Goal: Connect with others: Connect with others

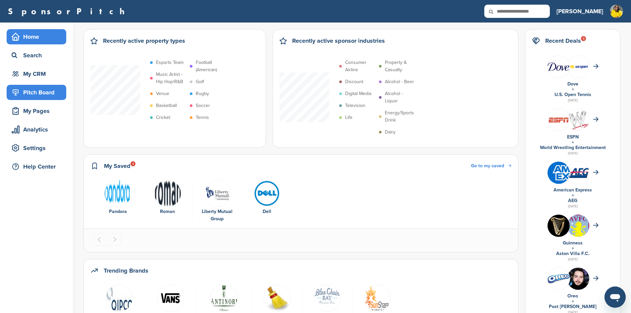
click at [39, 92] on div "Pitch Board" at bounding box center [38, 92] width 56 height 12
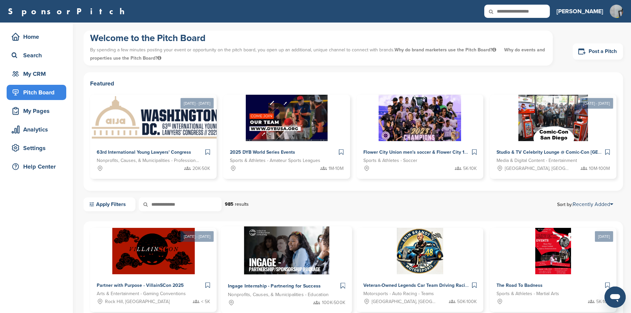
click at [244, 252] on img at bounding box center [286, 251] width 85 height 48
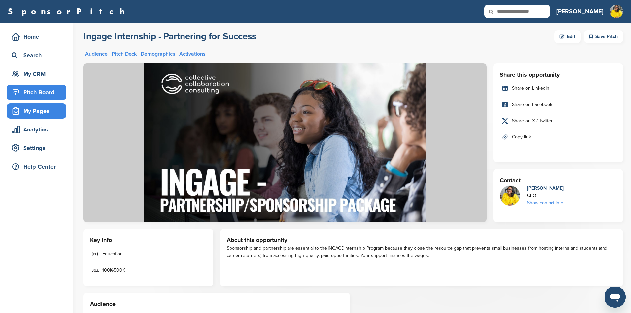
click at [31, 113] on div "My Pages" at bounding box center [38, 111] width 56 height 12
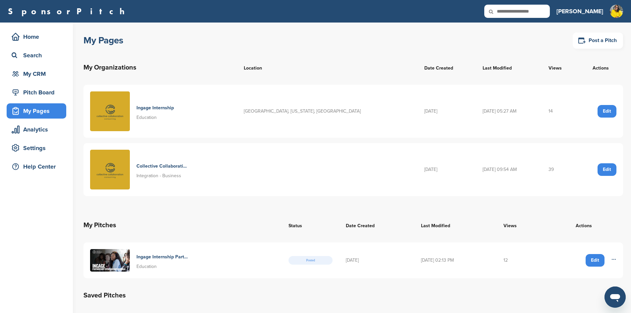
click at [139, 163] on h4 "Collective Collaboration Consulting" at bounding box center [161, 166] width 51 height 7
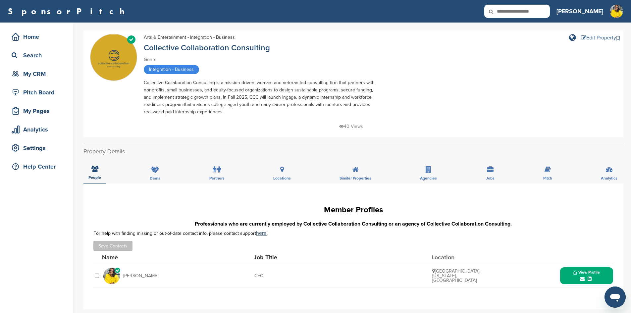
click at [585, 37] on div "Edit Property" at bounding box center [598, 37] width 35 height 5
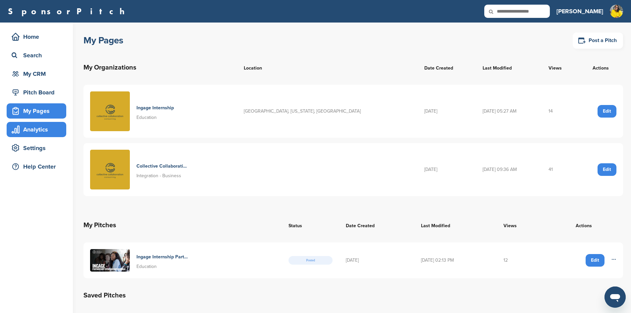
click at [26, 132] on div "Analytics" at bounding box center [38, 130] width 56 height 12
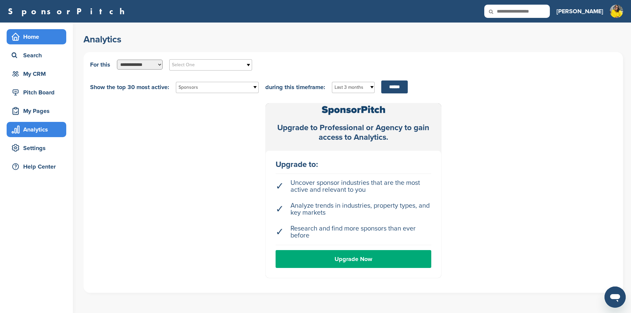
click at [27, 40] on div "Home" at bounding box center [38, 37] width 56 height 12
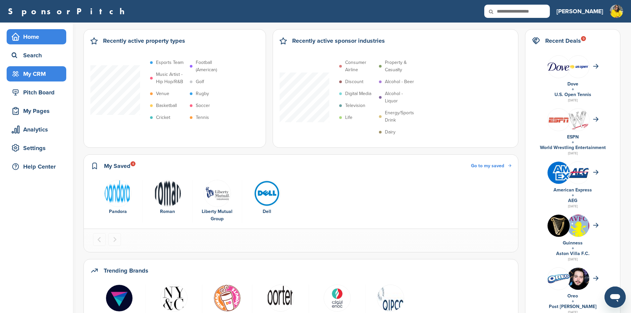
click at [47, 75] on div "My CRM" at bounding box center [38, 74] width 56 height 12
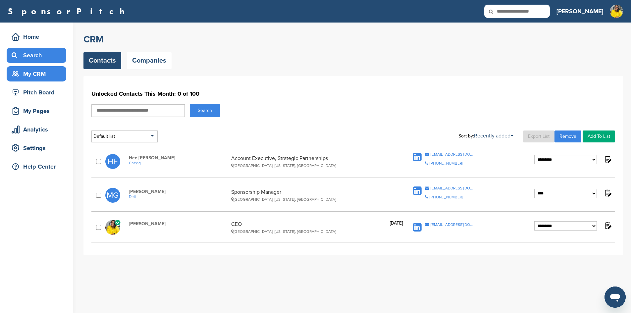
click at [41, 54] on div "Search" at bounding box center [38, 55] width 56 height 12
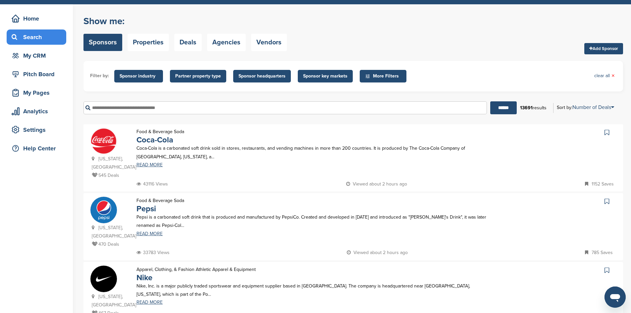
scroll to position [66, 0]
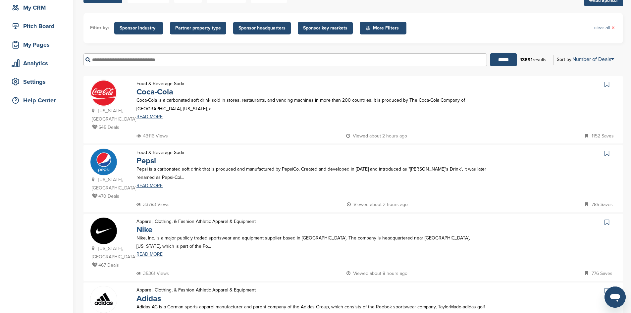
click at [141, 225] on link "Nike" at bounding box center [144, 230] width 16 height 10
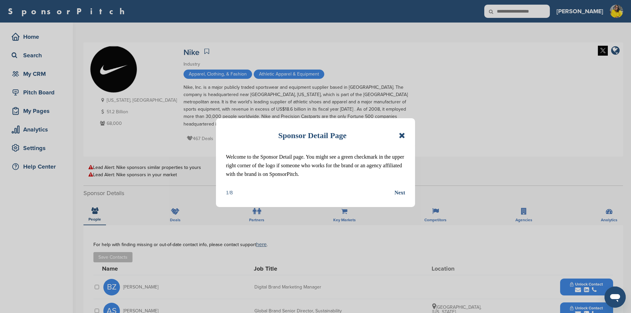
click at [398, 192] on div "Next" at bounding box center [400, 192] width 11 height 9
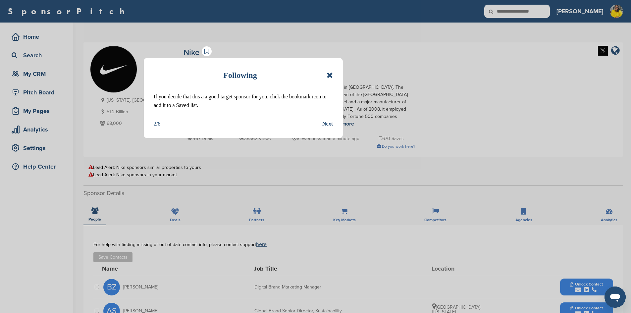
click at [328, 76] on icon at bounding box center [330, 75] width 6 height 8
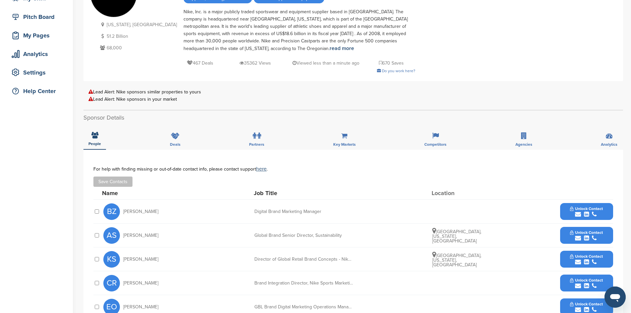
scroll to position [99, 0]
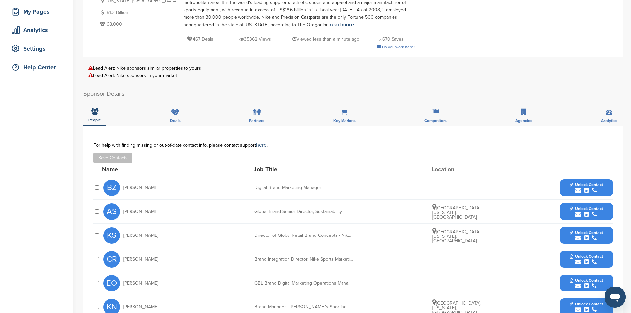
click at [579, 185] on span "Unlock Contact" at bounding box center [586, 185] width 33 height 5
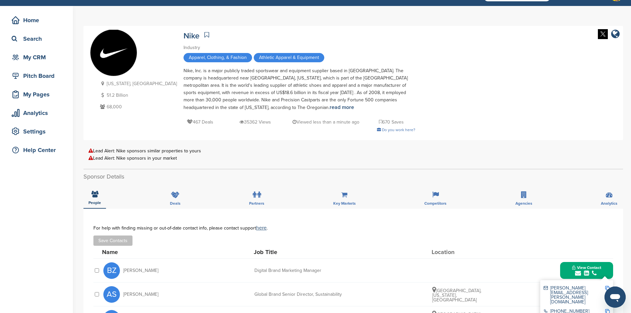
scroll to position [0, 0]
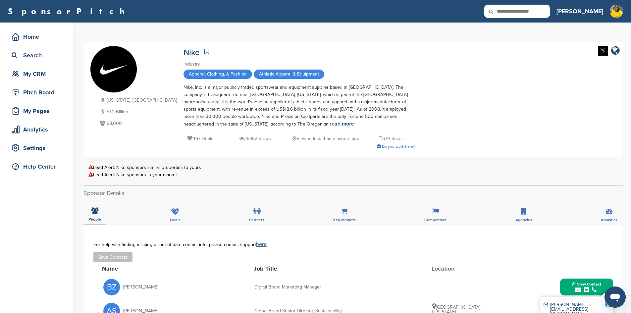
click at [379, 138] on icon at bounding box center [380, 138] width 3 height 5
click at [203, 51] on div at bounding box center [207, 51] width 9 height 11
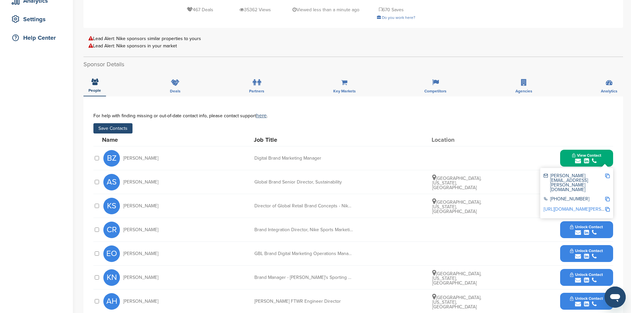
scroll to position [99, 0]
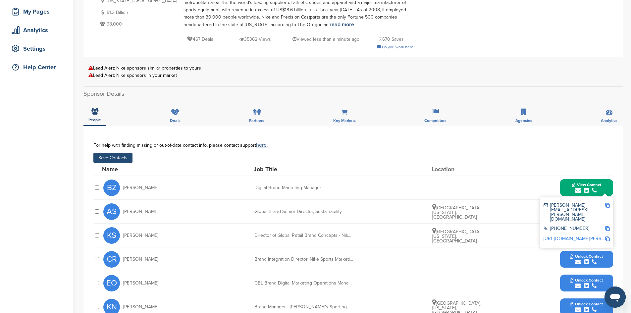
drag, startPoint x: 218, startPoint y: 199, endPoint x: 125, endPoint y: 160, distance: 100.8
click at [125, 160] on button "Save Contacts" at bounding box center [112, 158] width 39 height 10
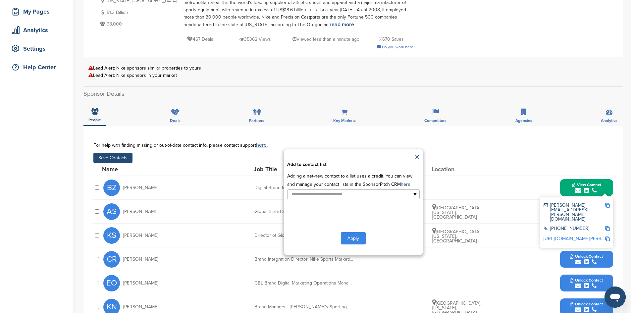
click at [124, 159] on div "**********" at bounding box center [353, 198] width 520 height 113
click at [352, 196] on input "text" at bounding box center [325, 194] width 70 height 8
type input "**********"
click at [358, 236] on button "Apply" at bounding box center [353, 238] width 25 height 12
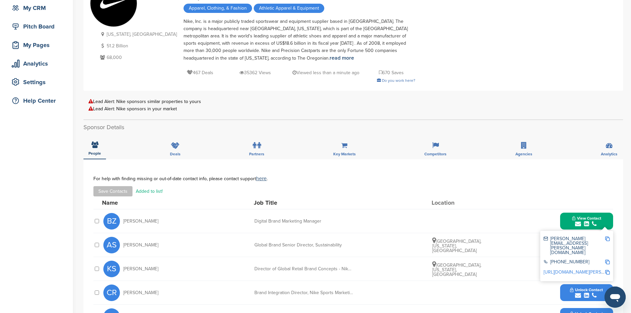
scroll to position [0, 0]
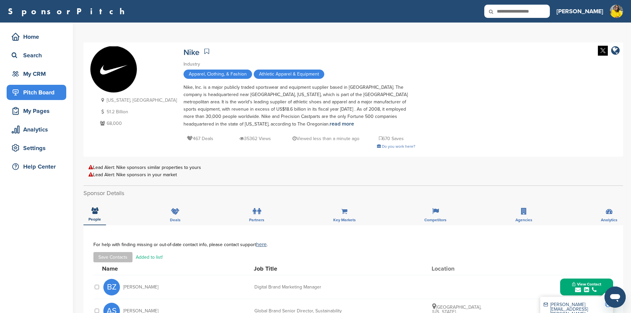
click at [36, 92] on div "Pitch Board" at bounding box center [38, 92] width 56 height 12
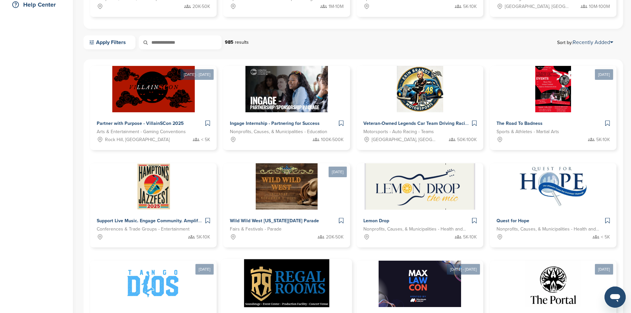
scroll to position [166, 0]
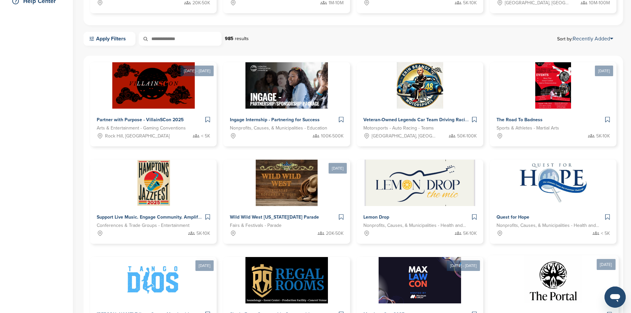
click at [582, 256] on img at bounding box center [552, 280] width 57 height 48
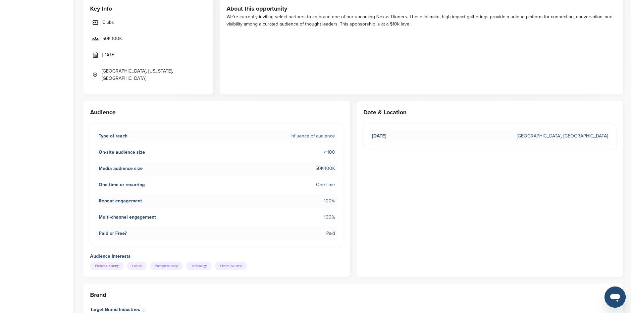
scroll to position [232, 0]
